Goal: Task Accomplishment & Management: Use online tool/utility

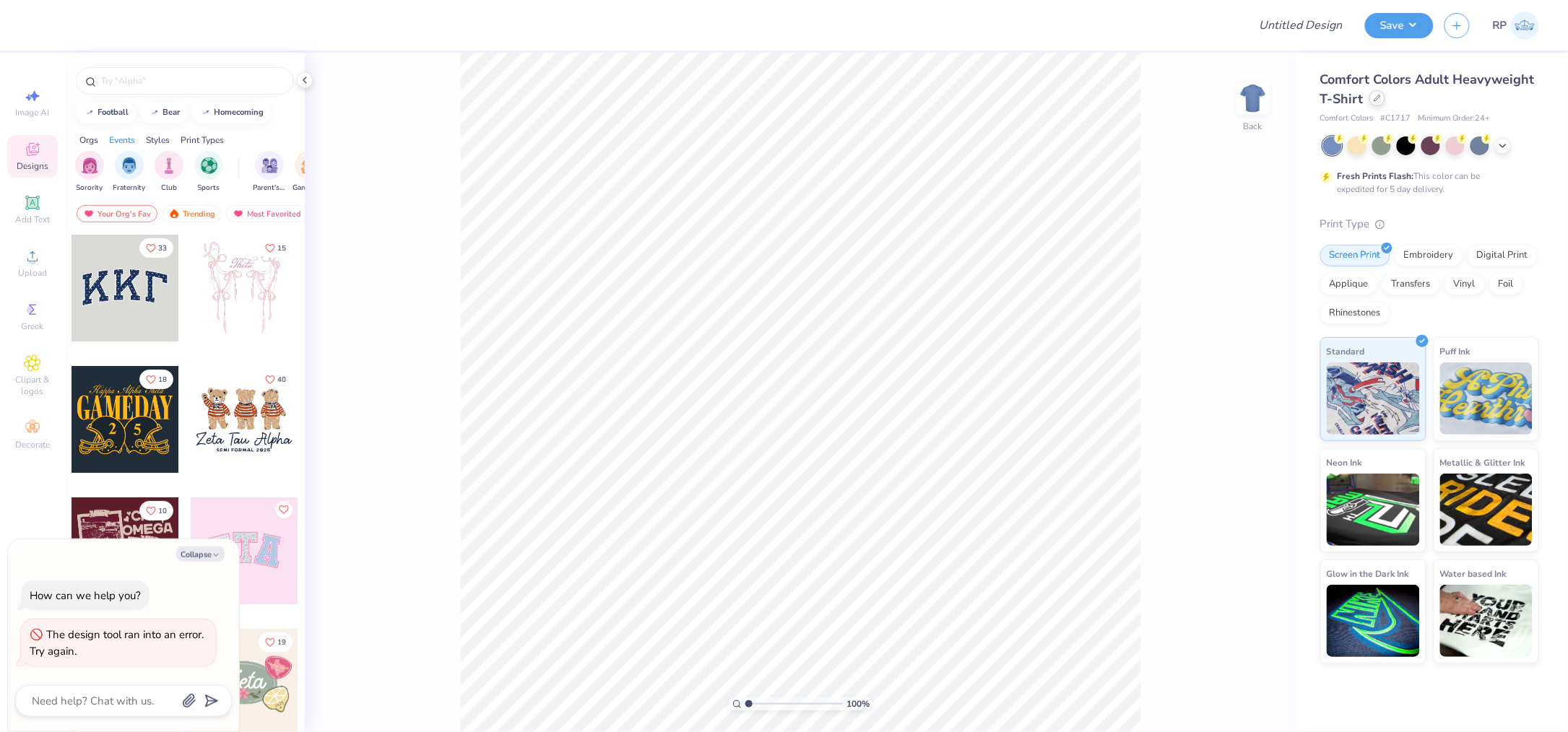
click at [1377, 98] on icon at bounding box center [1377, 98] width 7 height 7
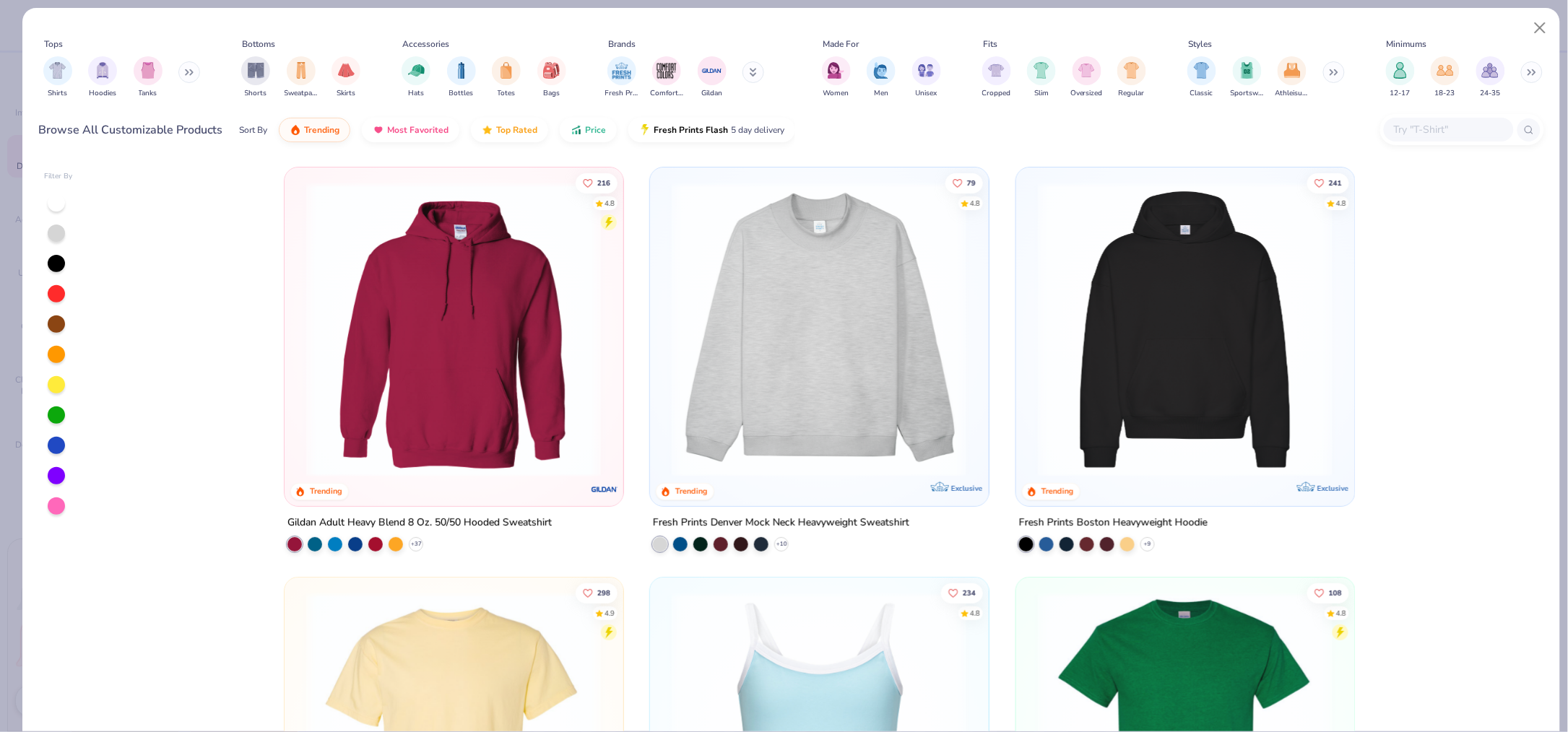
type textarea "x"
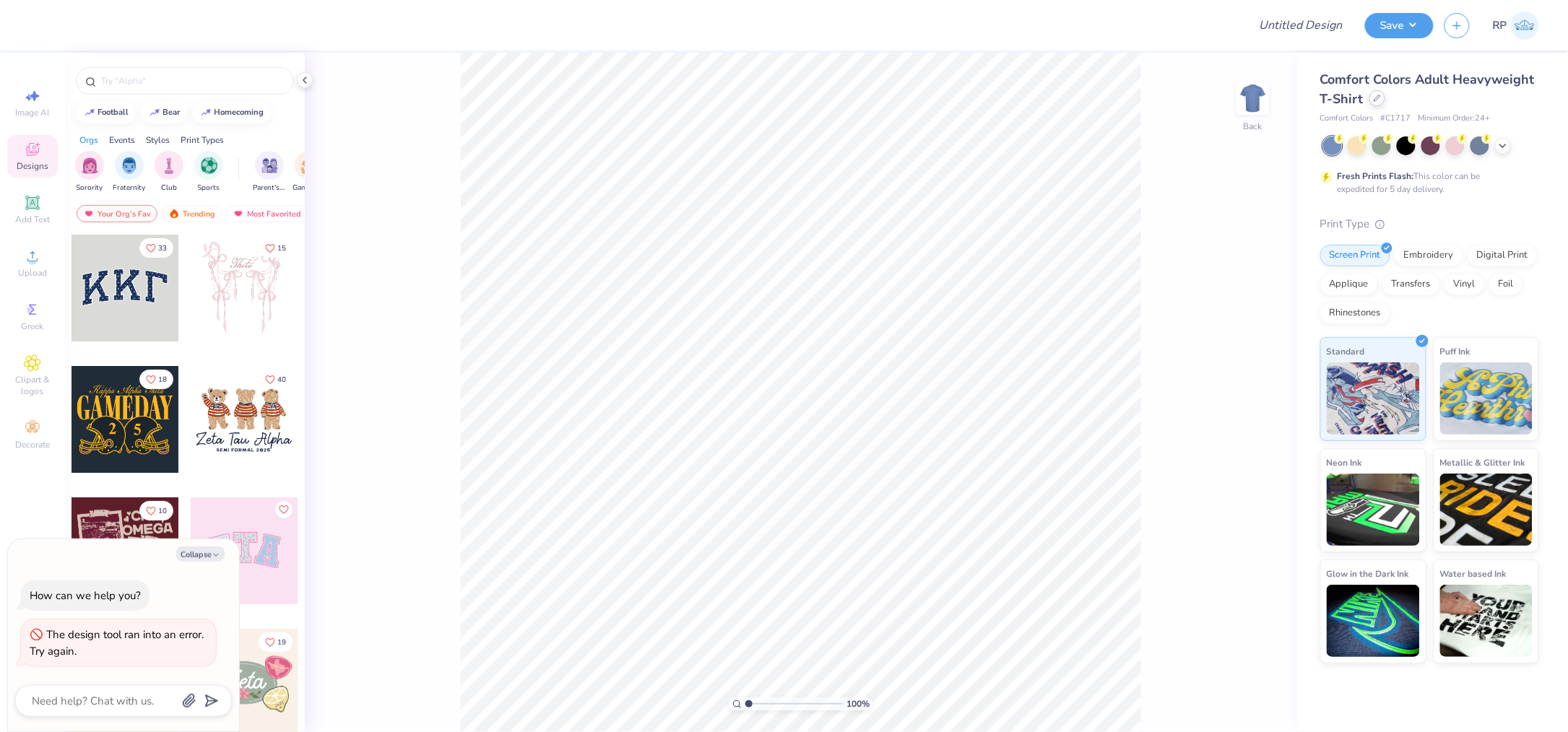
click at [1372, 103] on div at bounding box center [1377, 98] width 16 height 16
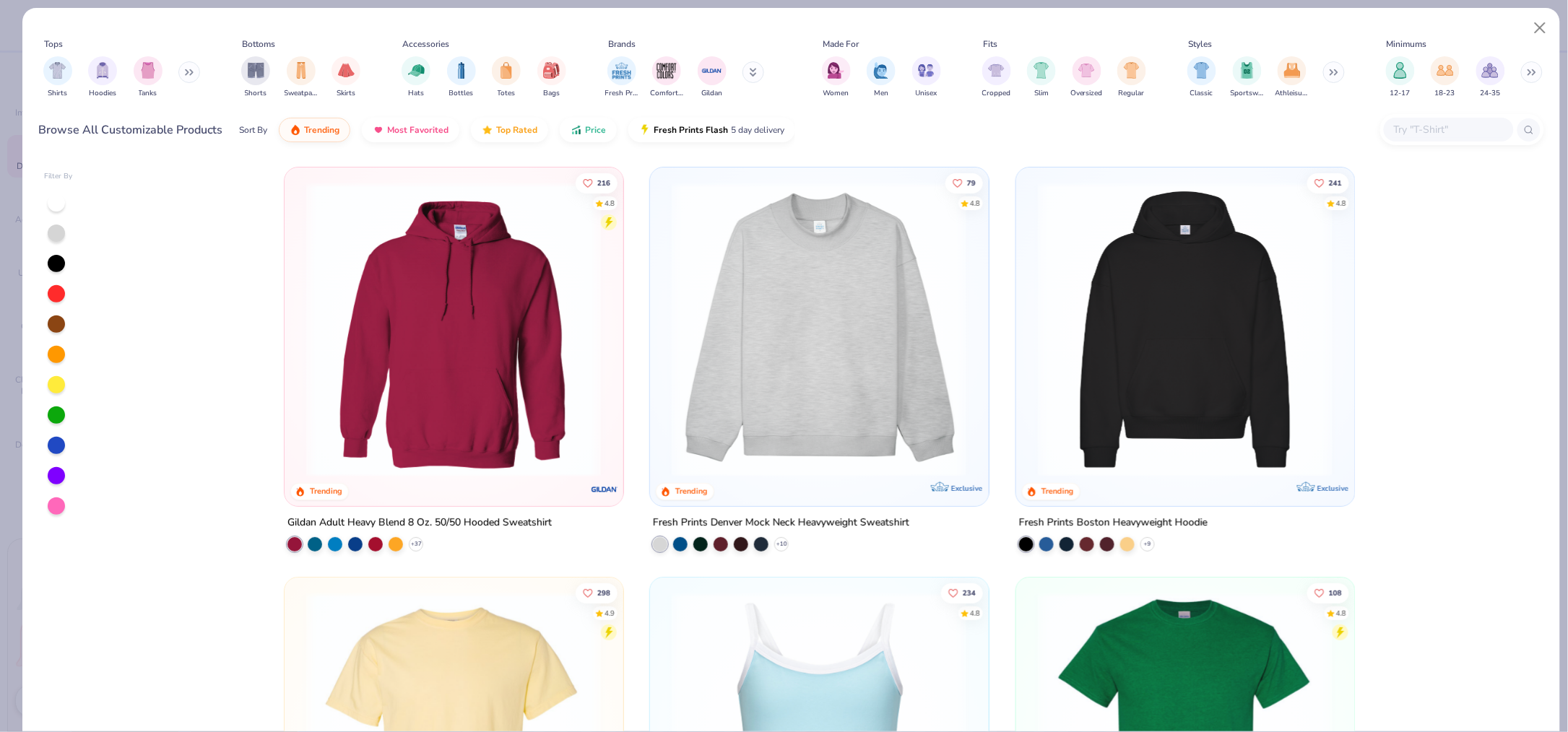
type textarea "x"
click at [1408, 128] on input "text" at bounding box center [1448, 129] width 111 height 16
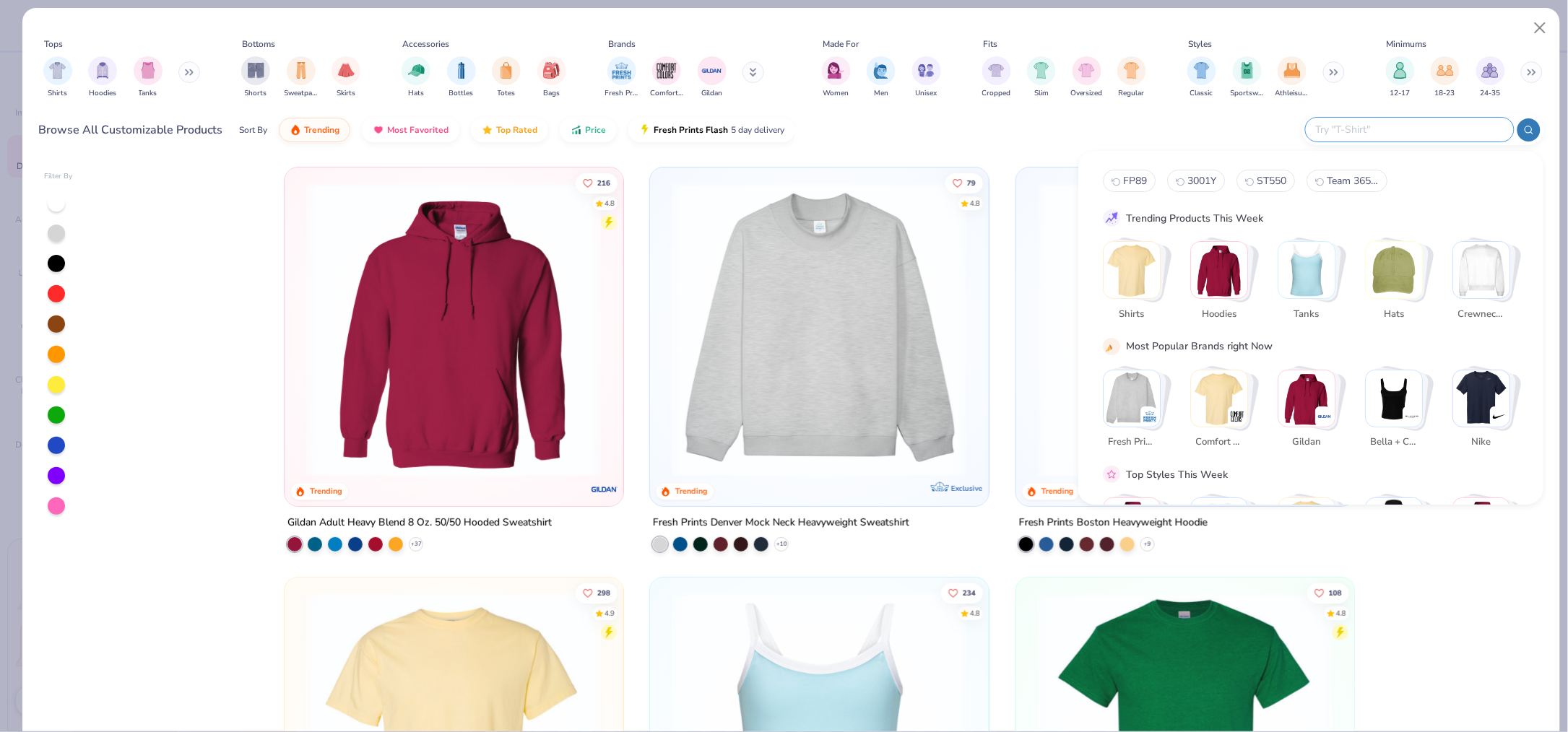
paste input "TriDri TD062"
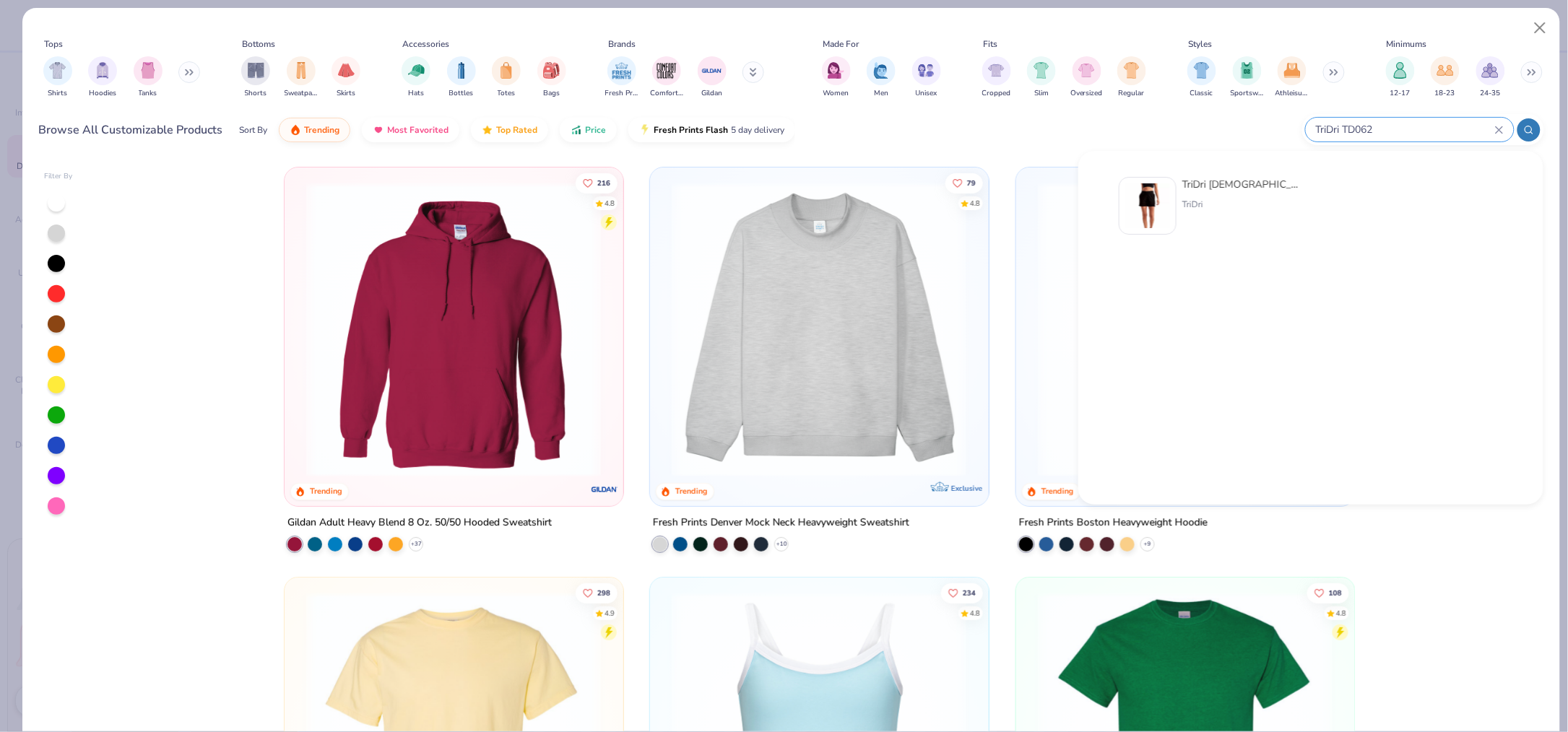
type input "TriDri TD062"
click at [1158, 205] on img at bounding box center [1147, 205] width 45 height 44
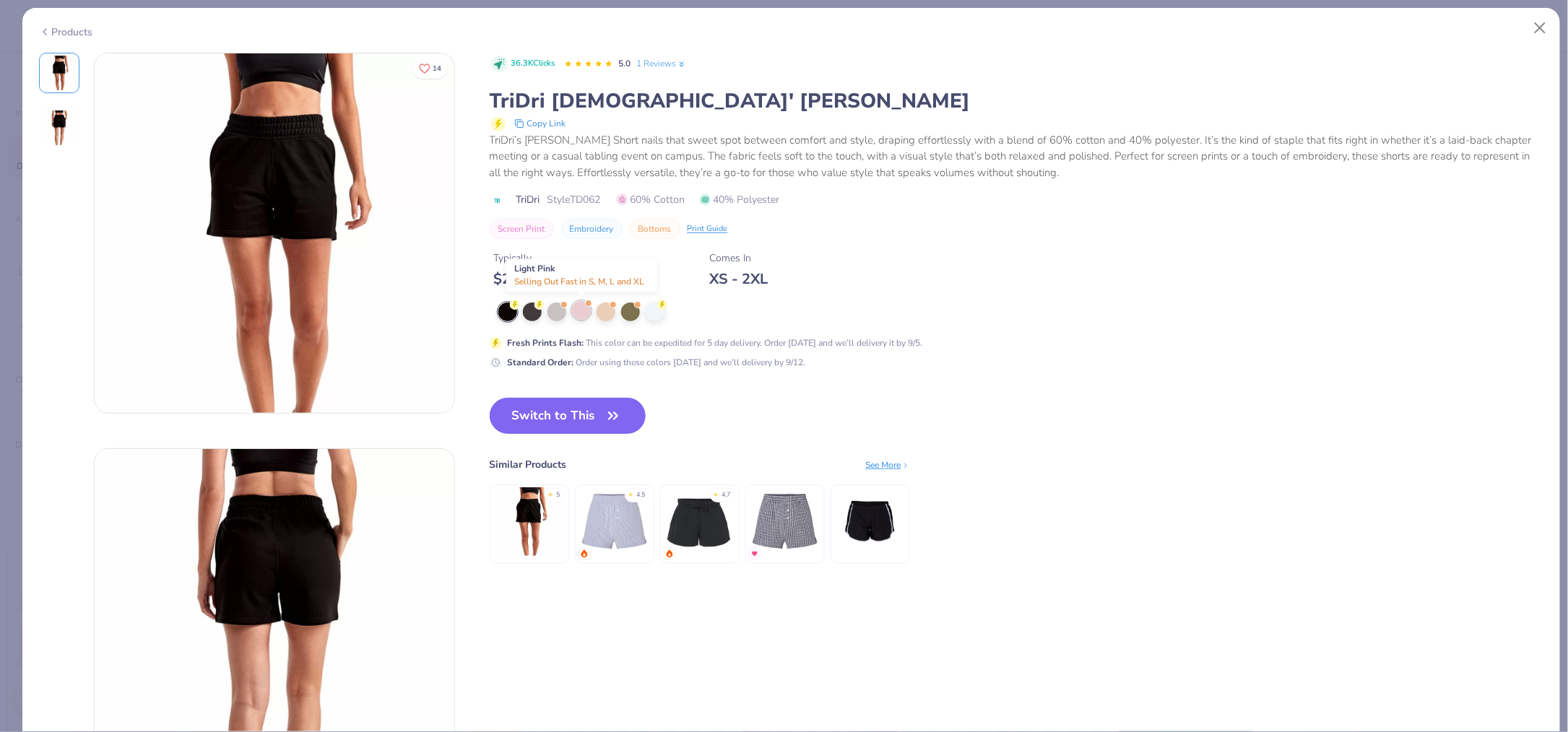
click at [581, 311] on div at bounding box center [581, 310] width 19 height 19
click at [583, 311] on div at bounding box center [581, 310] width 19 height 19
click at [580, 313] on div at bounding box center [581, 310] width 19 height 19
type textarea "x"
